Goal: Task Accomplishment & Management: Use online tool/utility

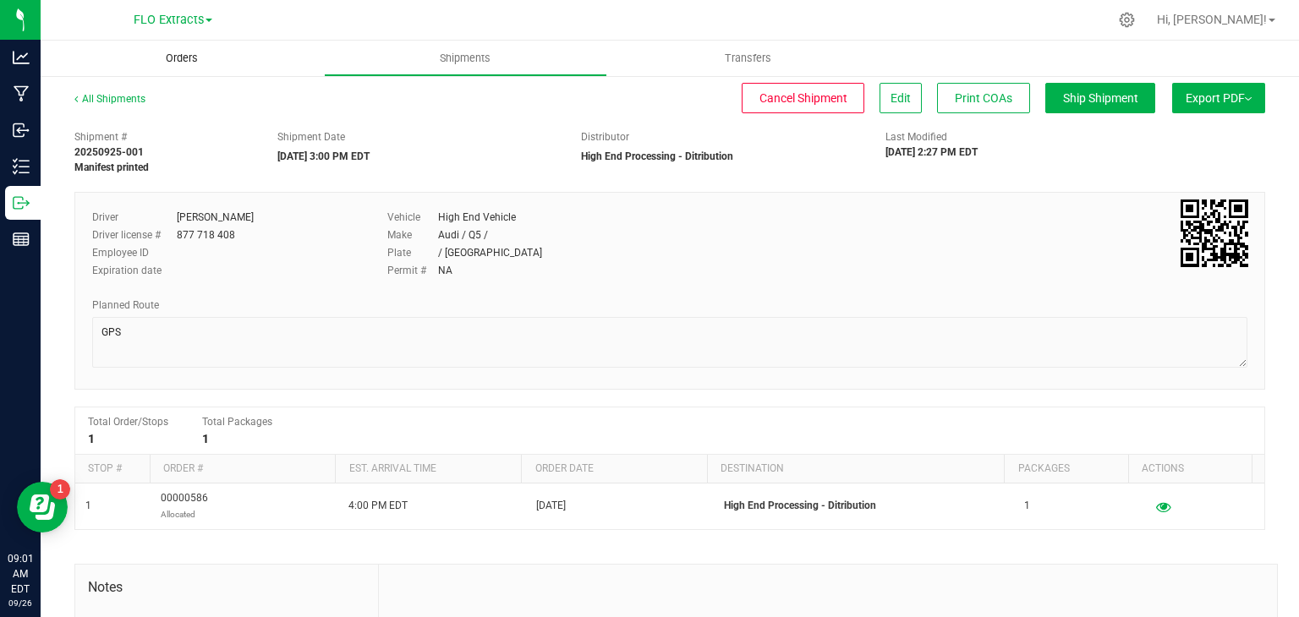
click at [186, 55] on span "Orders" at bounding box center [182, 58] width 78 height 15
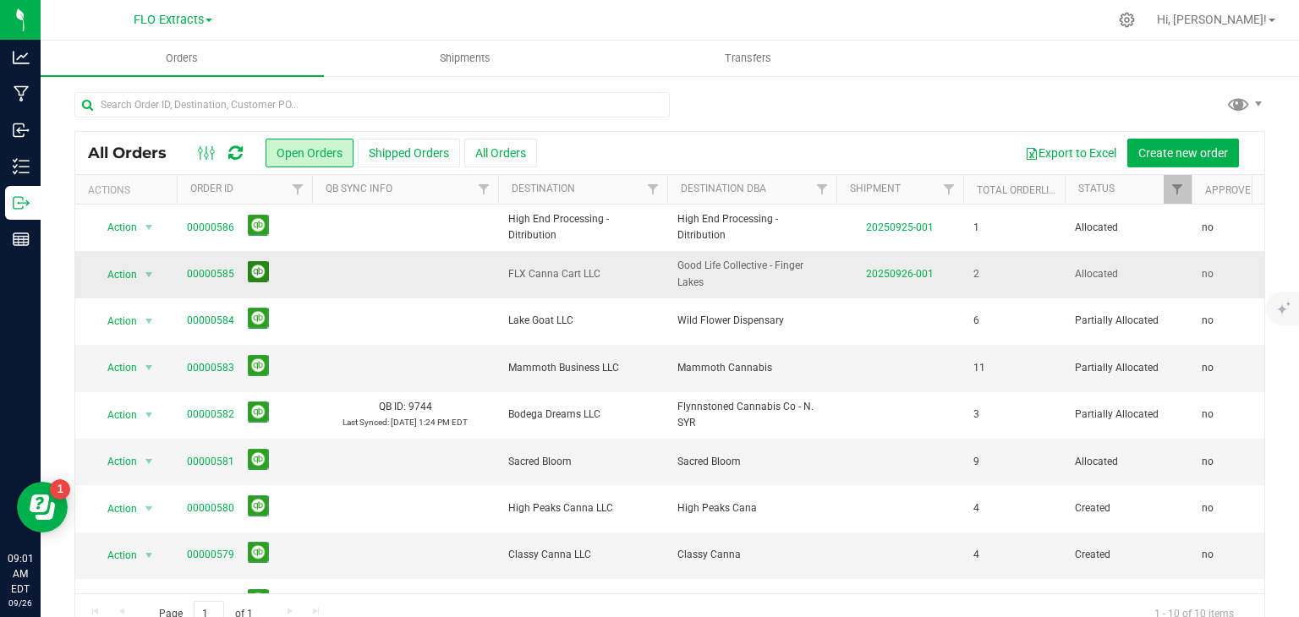
drag, startPoint x: 251, startPoint y: 273, endPoint x: 274, endPoint y: 275, distance: 22.9
click at [252, 274] on button at bounding box center [258, 271] width 21 height 21
click at [214, 273] on link "00000585" at bounding box center [210, 274] width 47 height 16
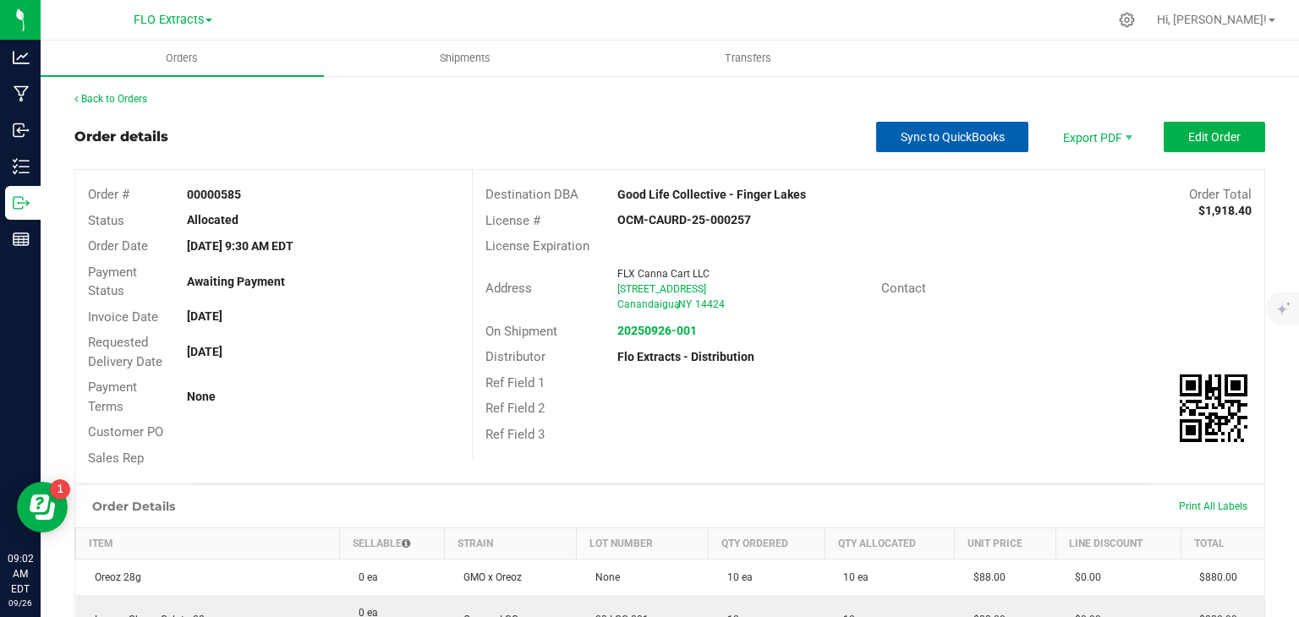
click at [973, 140] on span "Sync to QuickBooks" at bounding box center [953, 137] width 104 height 14
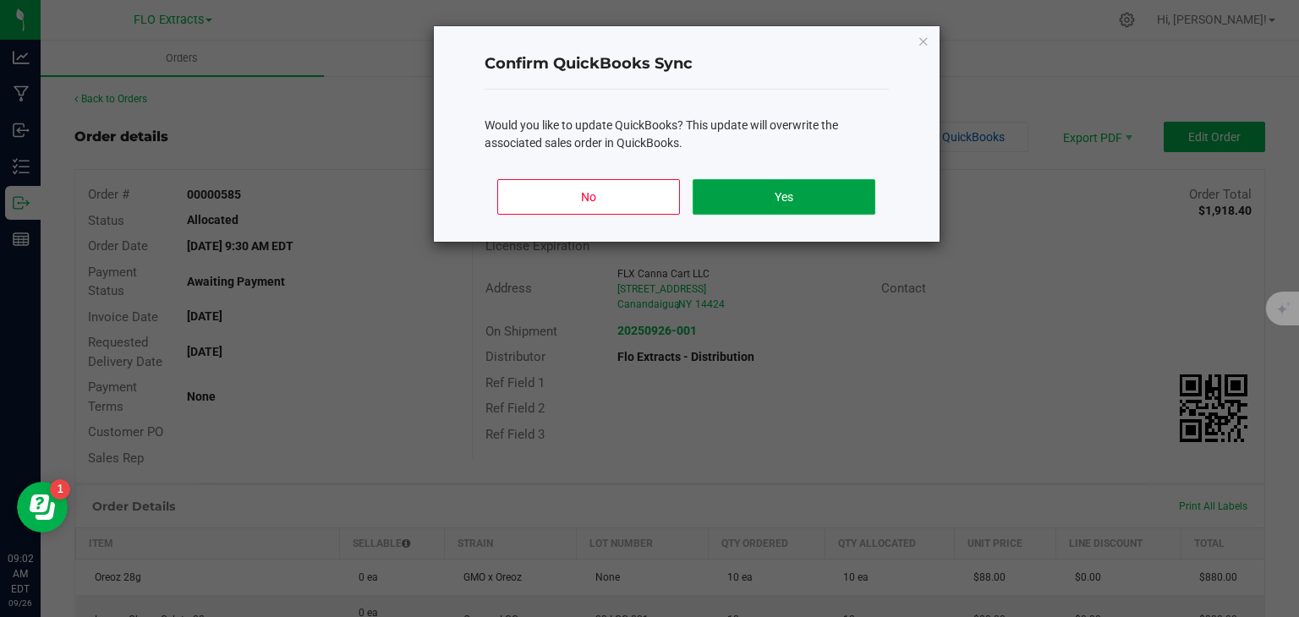
click at [793, 194] on button "Yes" at bounding box center [784, 197] width 182 height 36
